Goal: Register for event/course

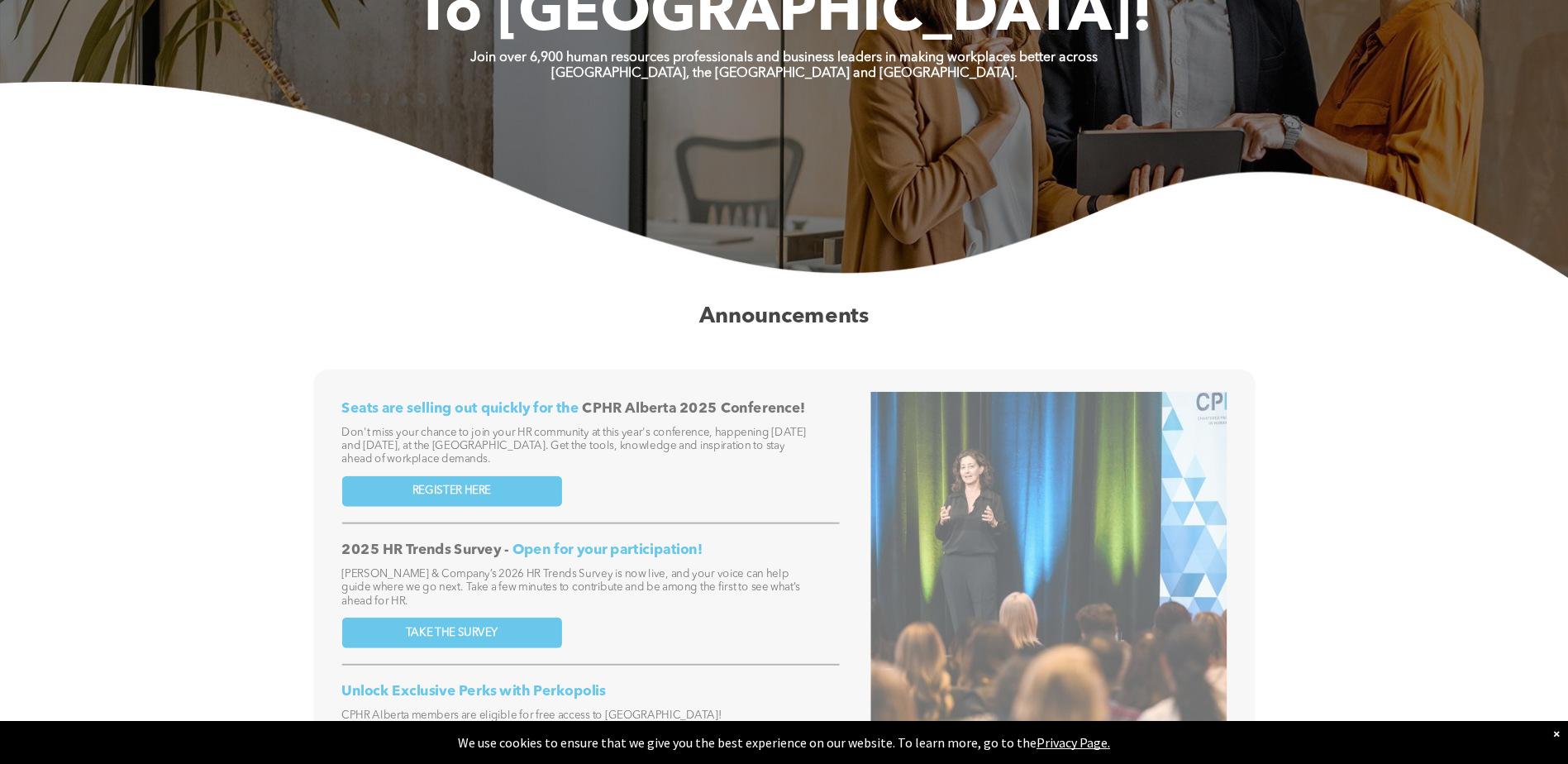
scroll to position [413, 0]
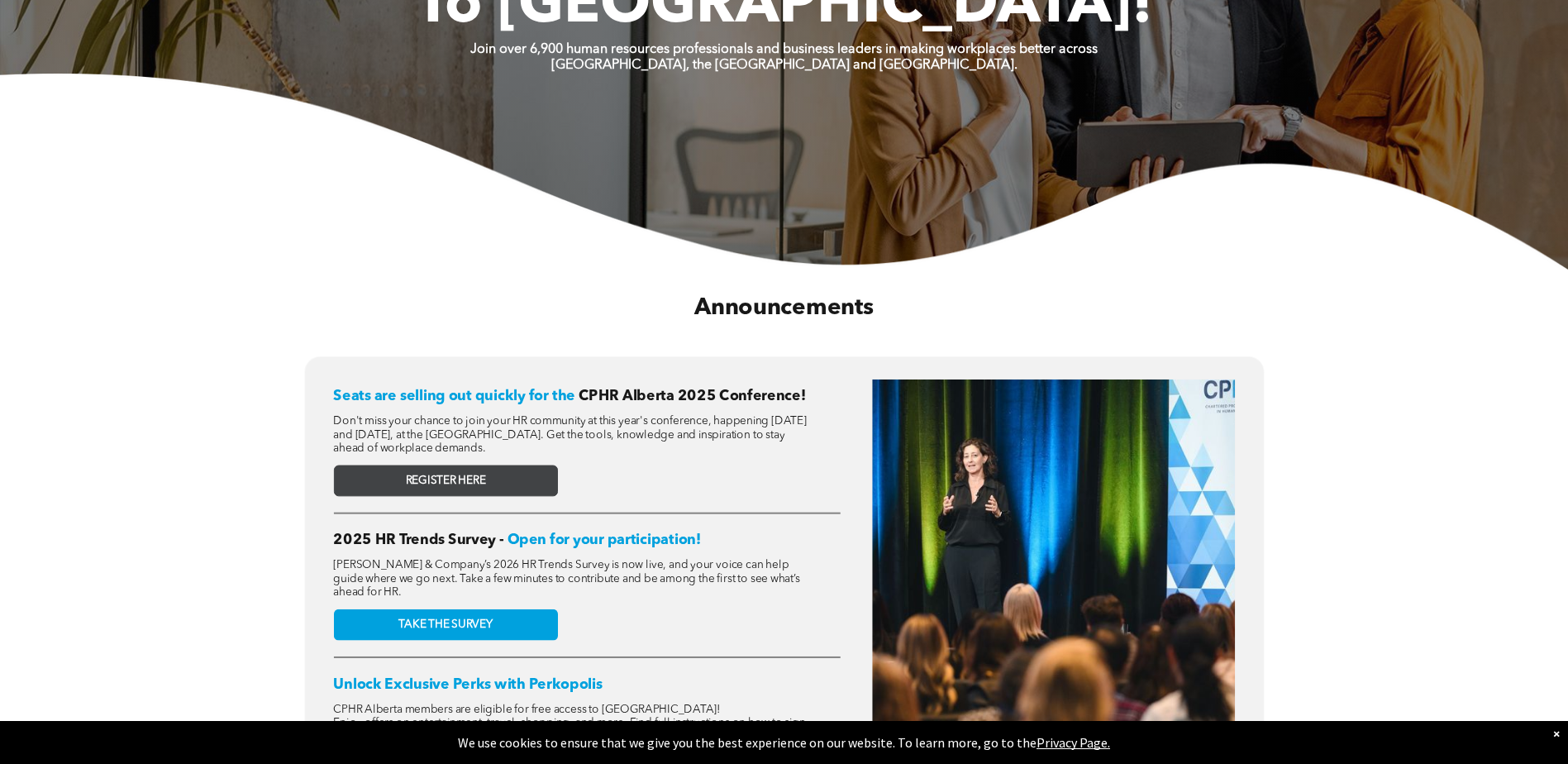
click at [437, 474] on span "REGISTER HERE" at bounding box center [446, 481] width 80 height 14
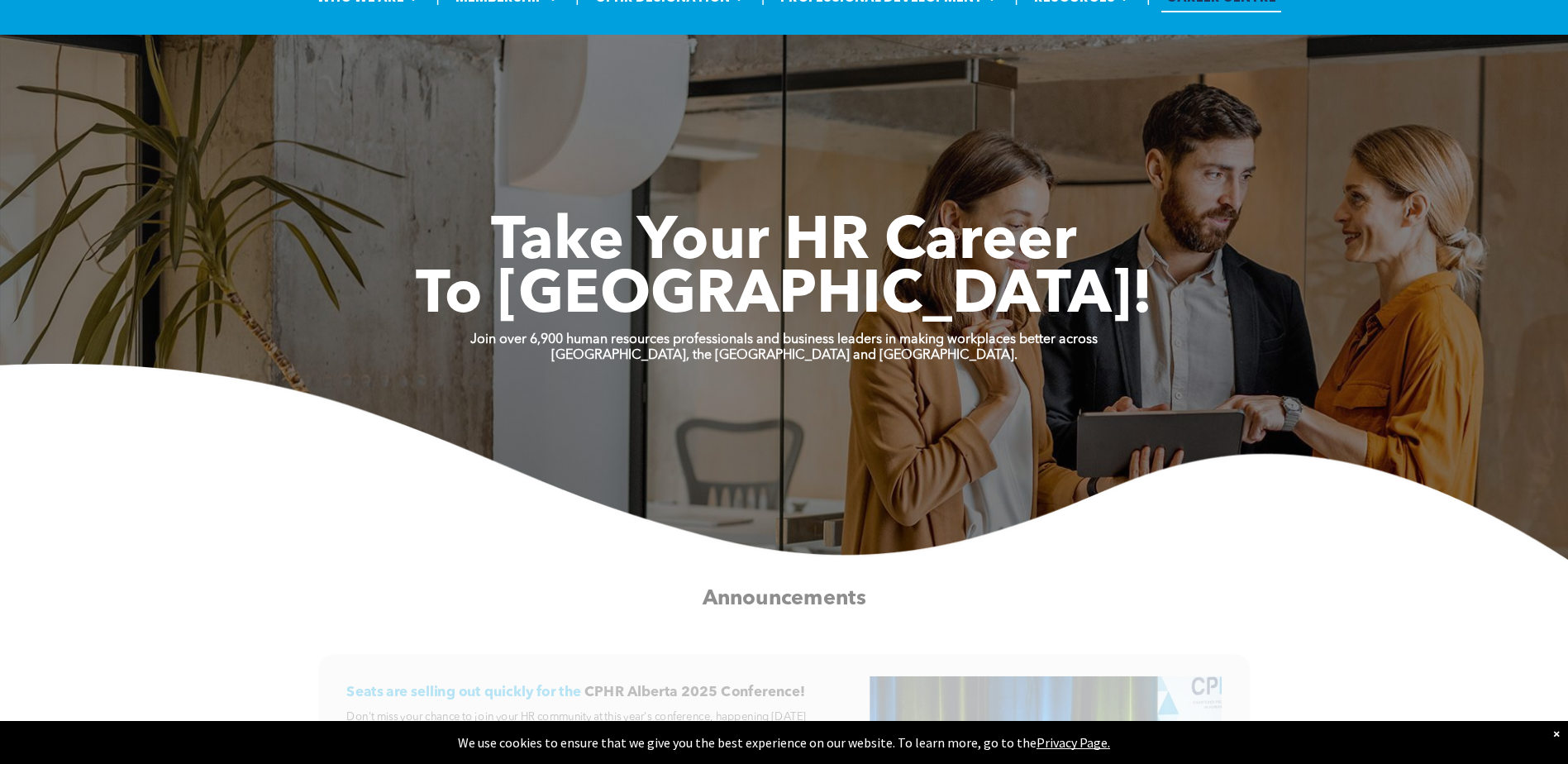
scroll to position [82, 0]
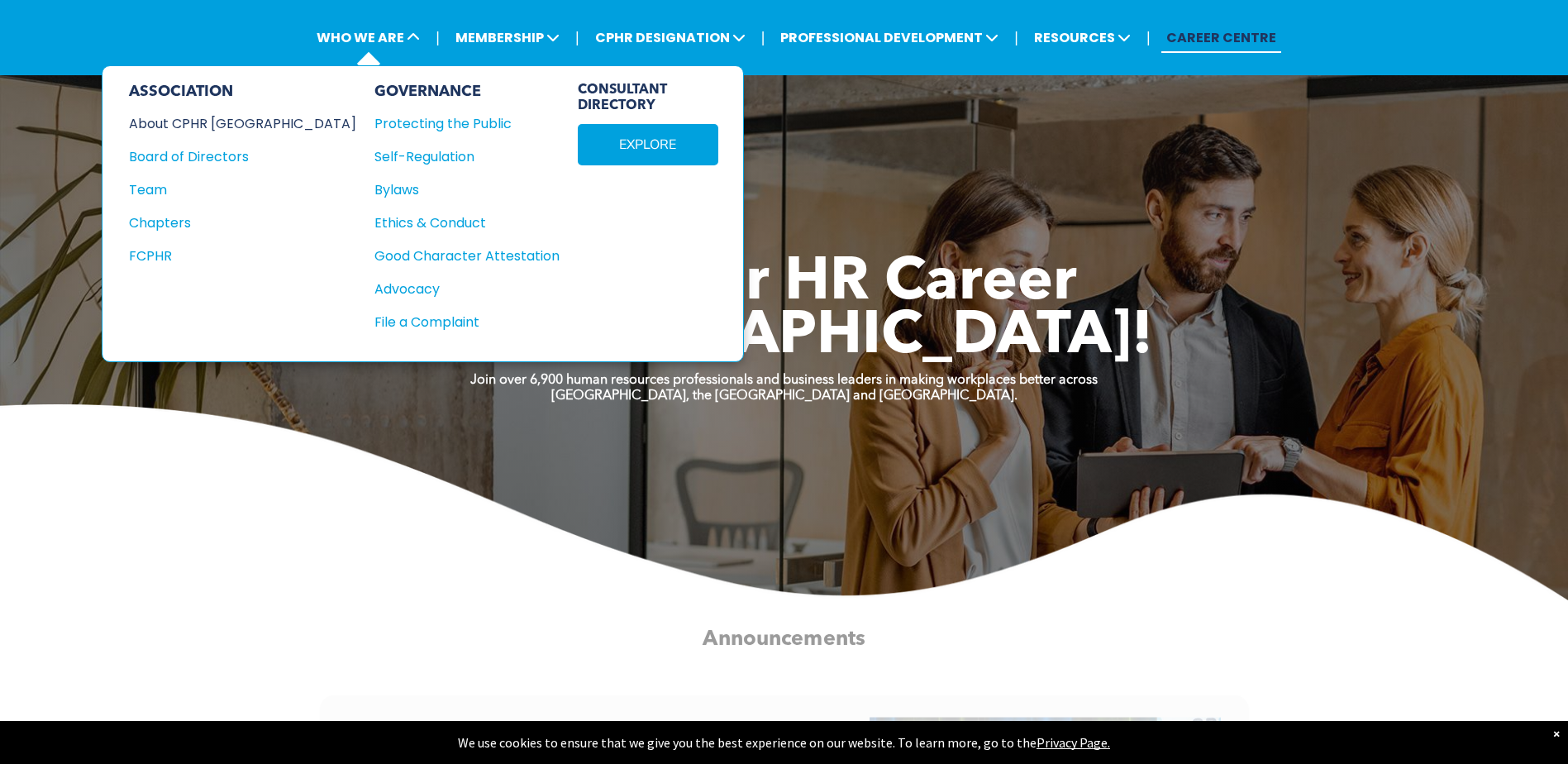
click at [252, 115] on div "About CPHR Alberta" at bounding box center [231, 123] width 205 height 21
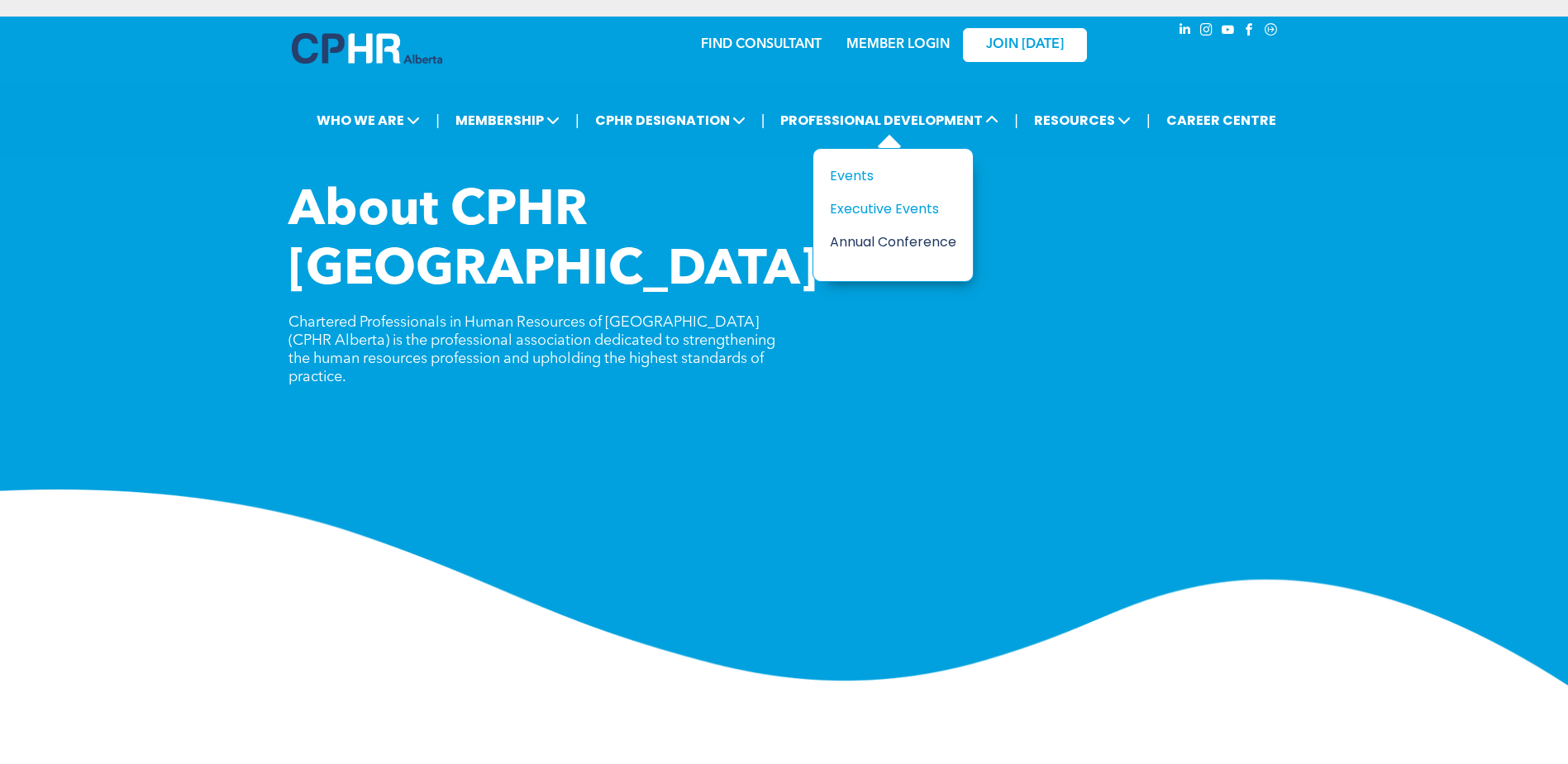
click at [893, 238] on div "Annual Conference" at bounding box center [886, 241] width 114 height 21
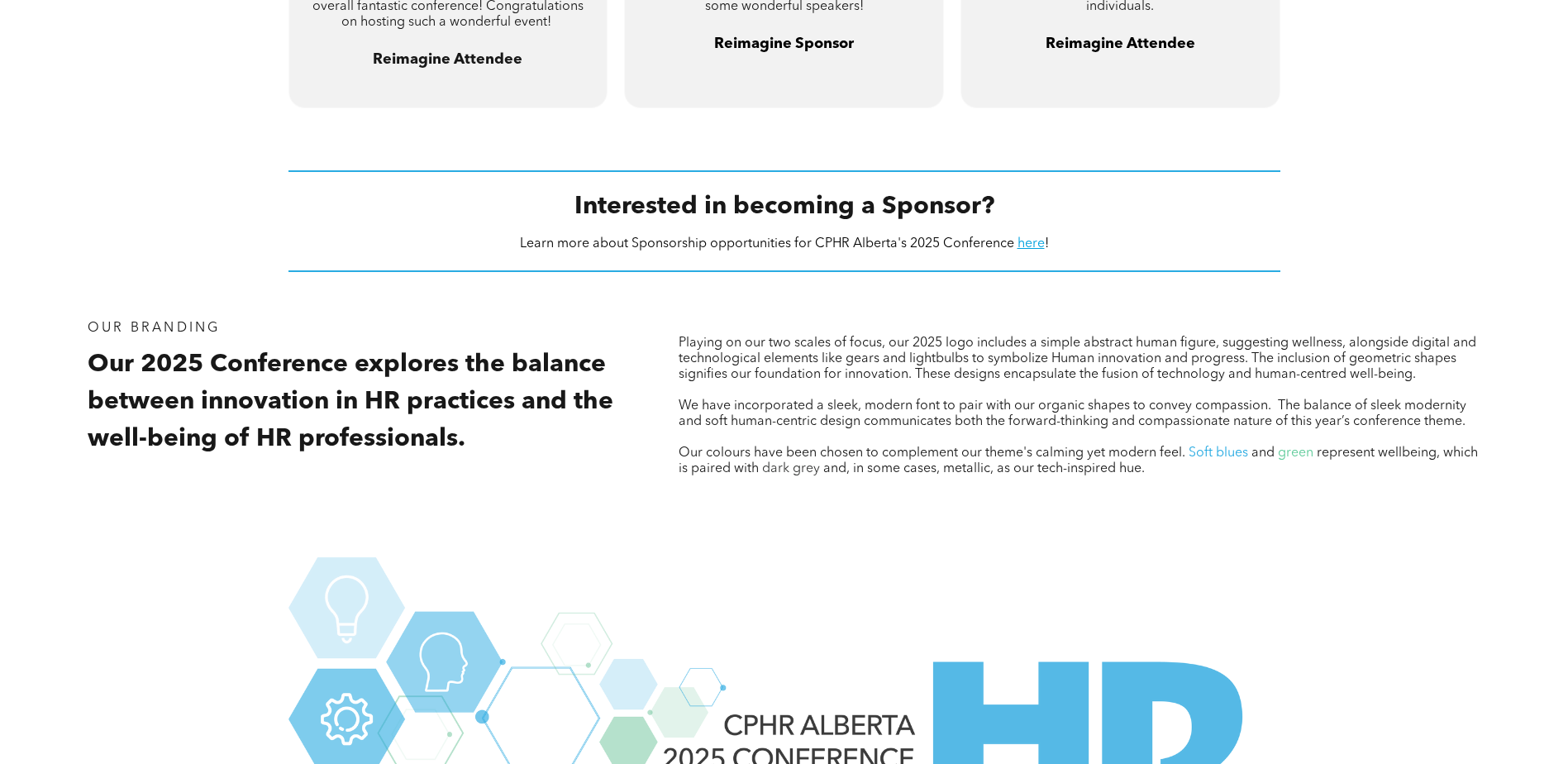
scroll to position [1454, 0]
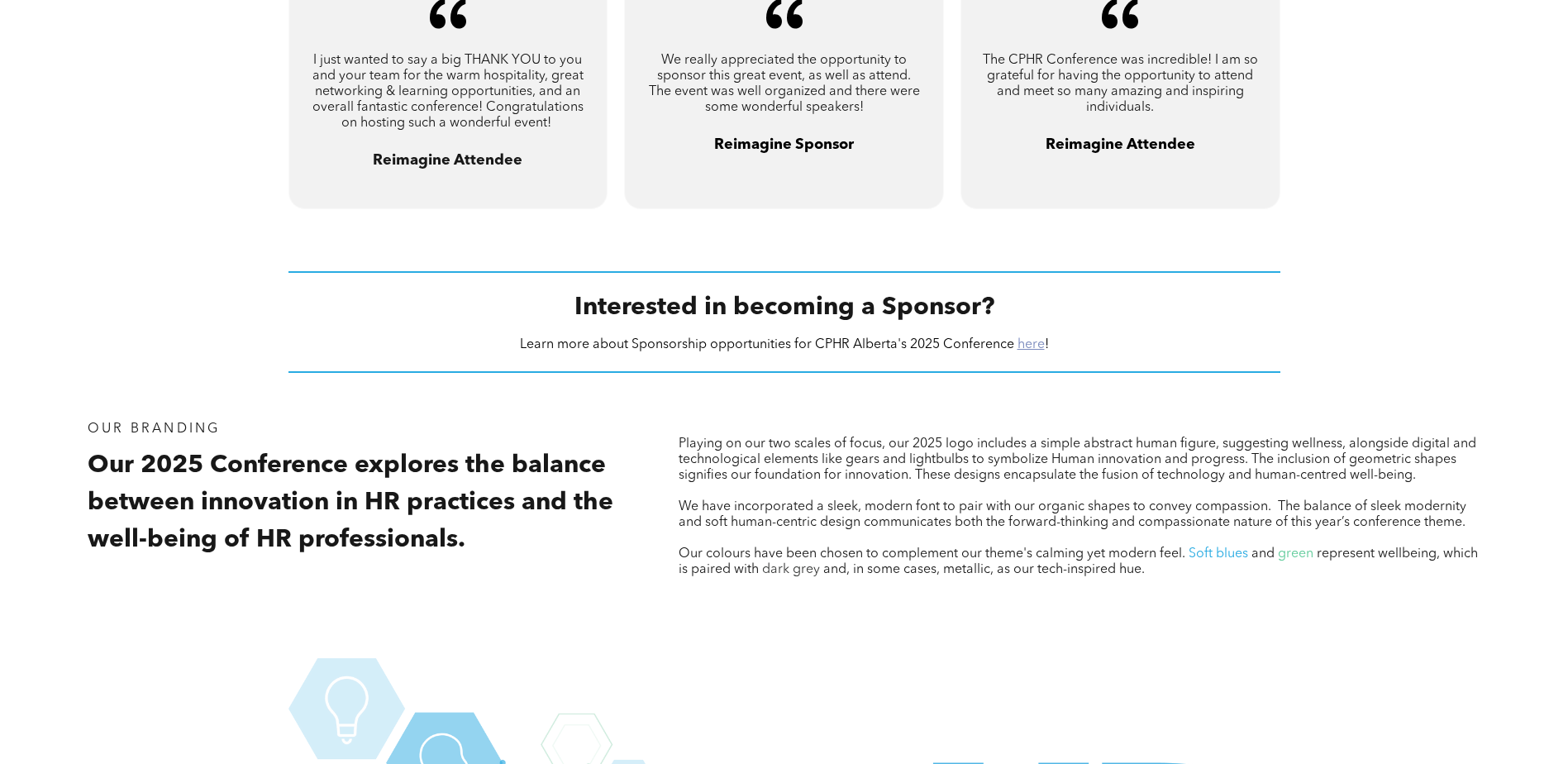
click at [1035, 338] on link "here" at bounding box center [1031, 345] width 27 height 14
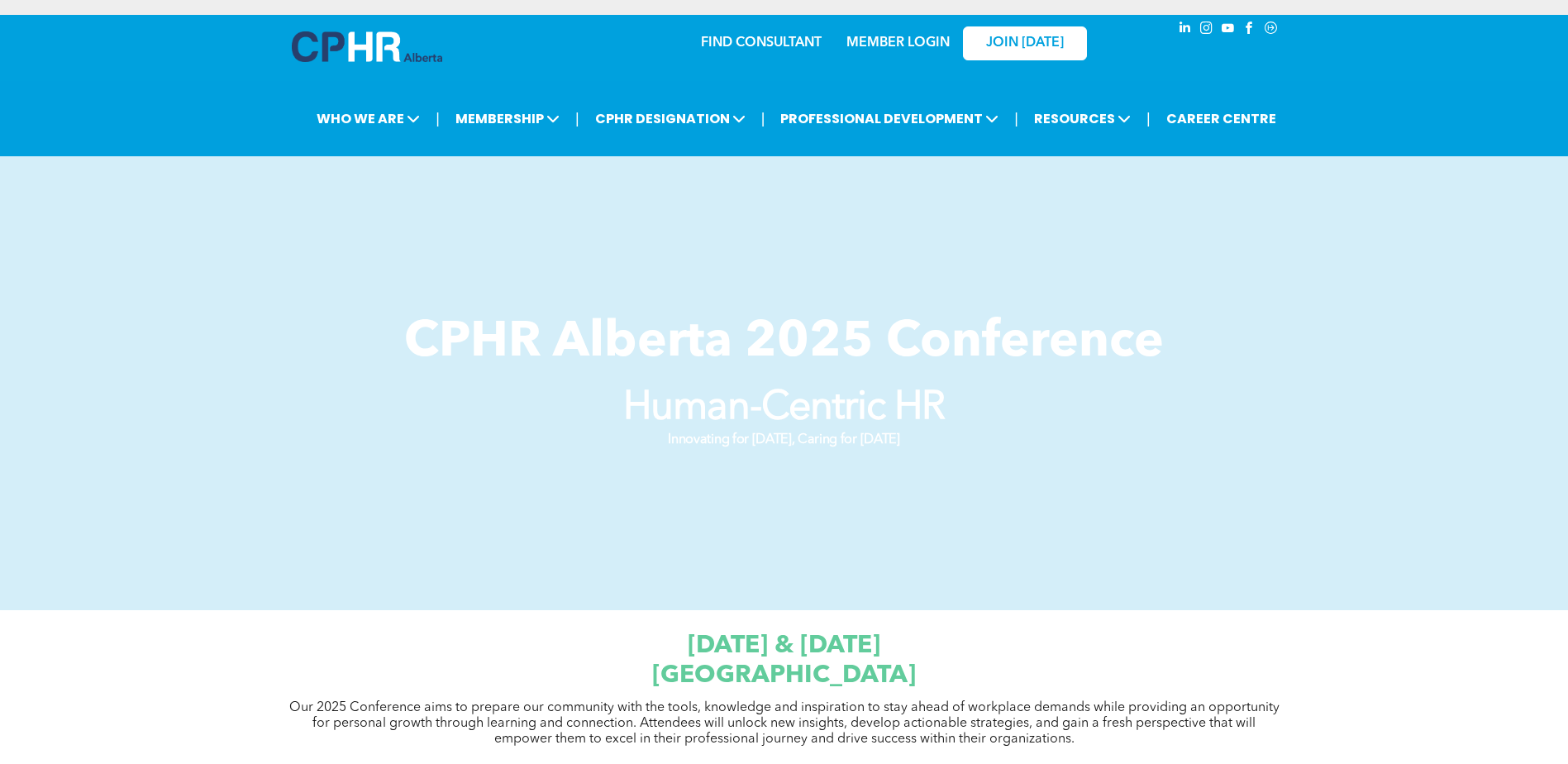
scroll to position [0, 0]
